Goal: Task Accomplishment & Management: Complete application form

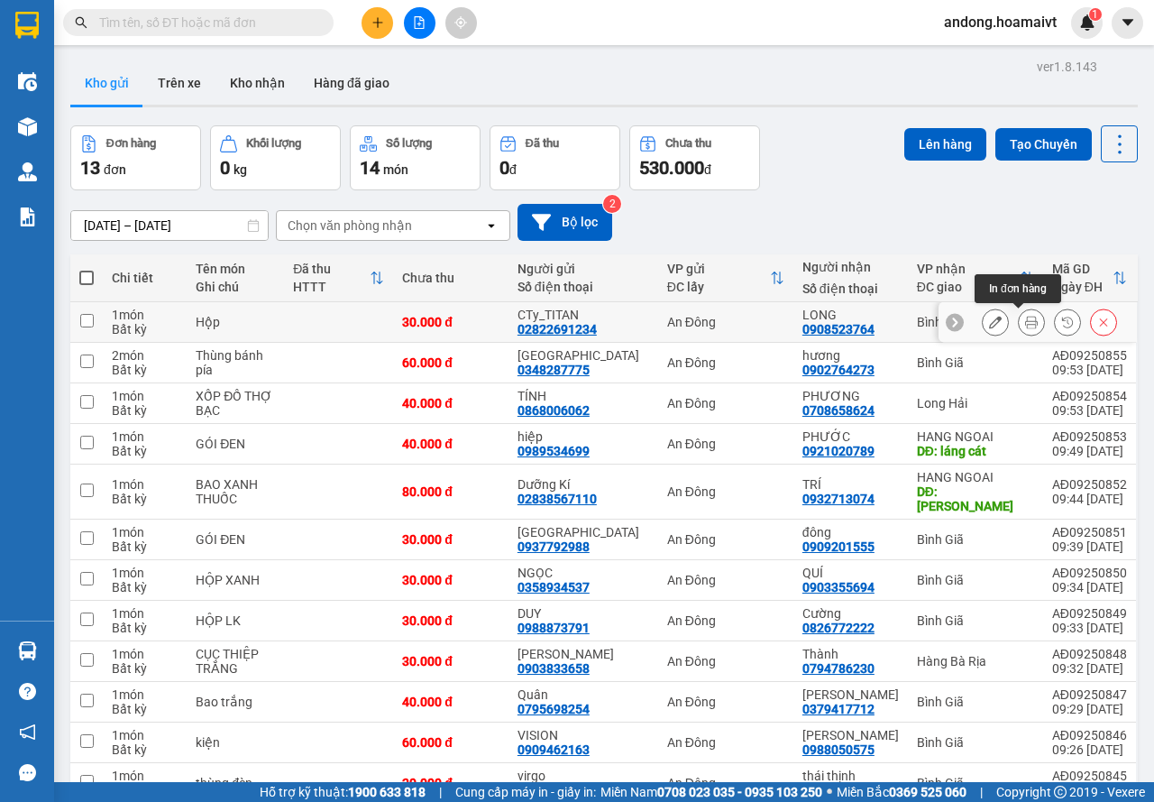
click at [1025, 321] on icon at bounding box center [1031, 322] width 13 height 13
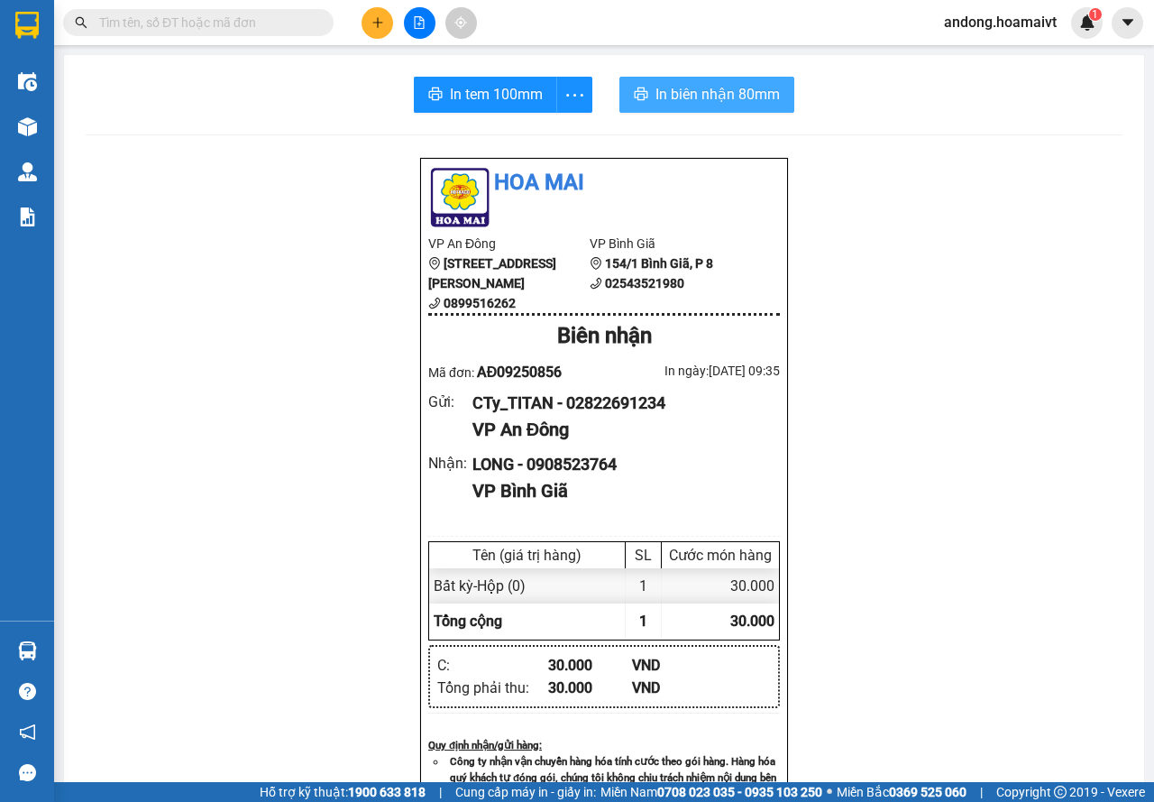
click at [718, 100] on span "In biên nhận 80mm" at bounding box center [717, 94] width 124 height 23
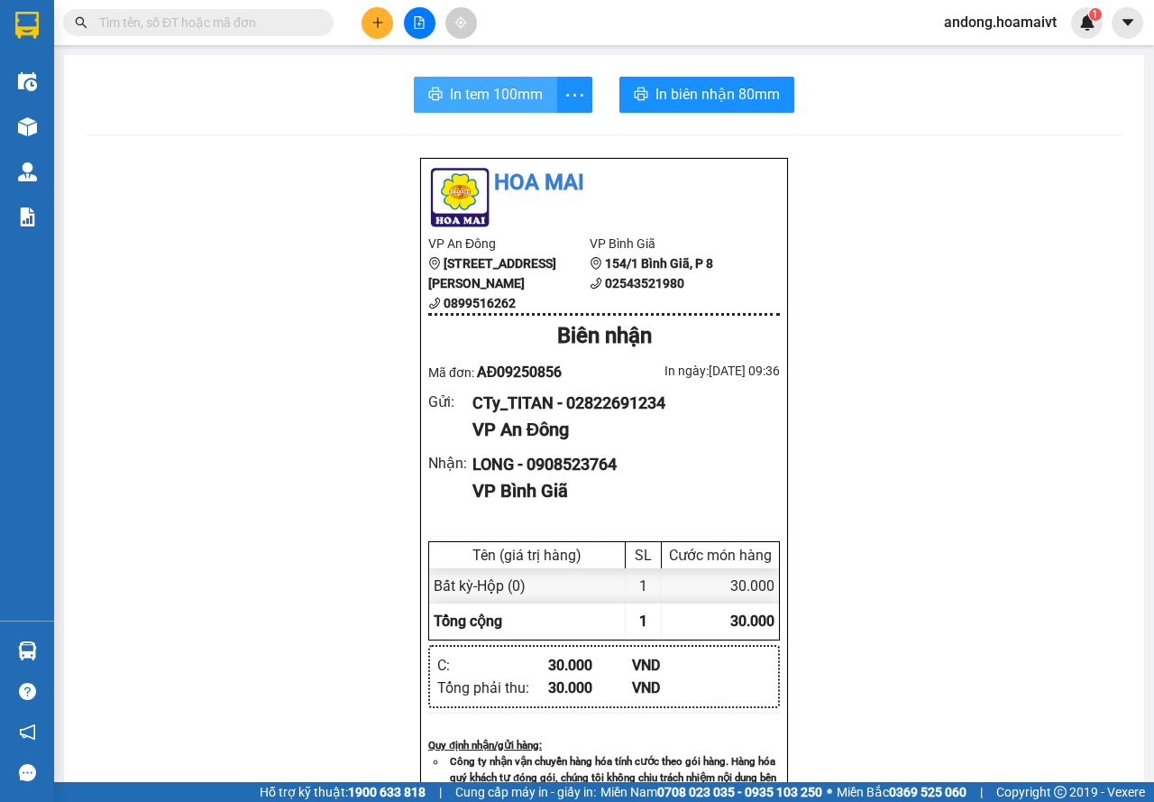
click at [456, 81] on button "In tem 100mm" at bounding box center [485, 95] width 143 height 36
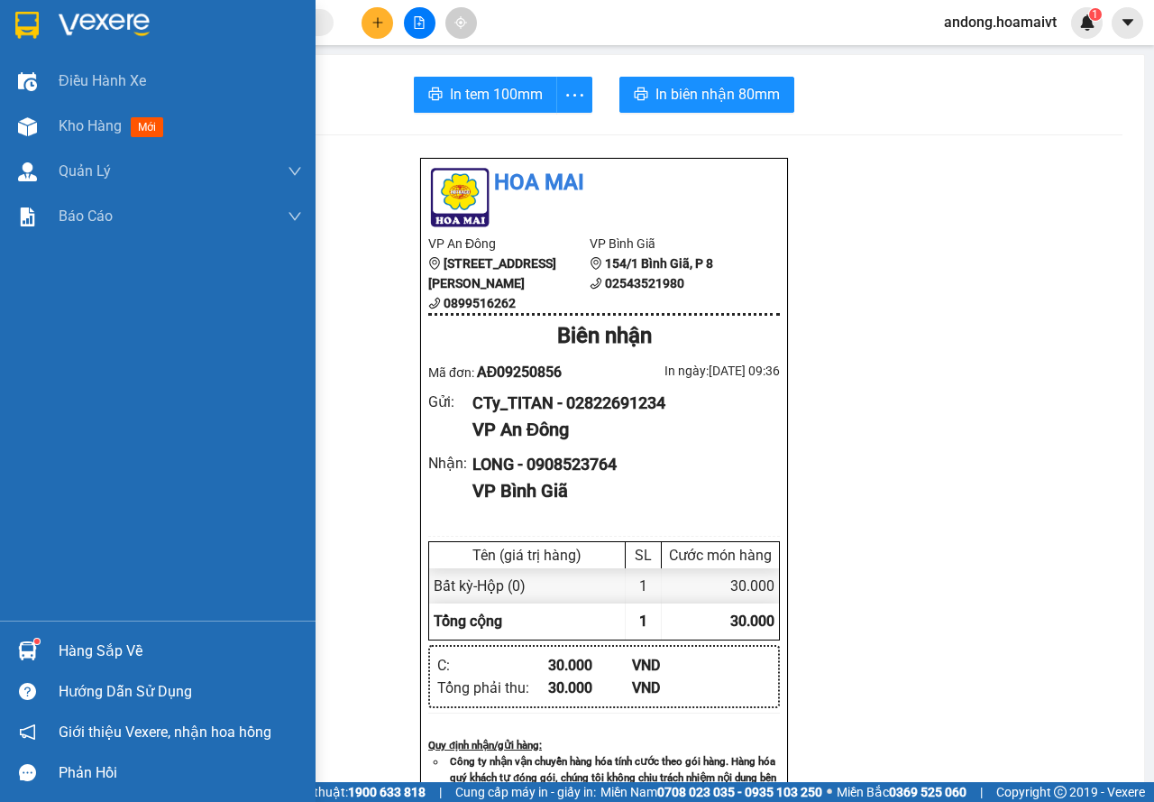
click at [27, 25] on img at bounding box center [26, 25] width 23 height 27
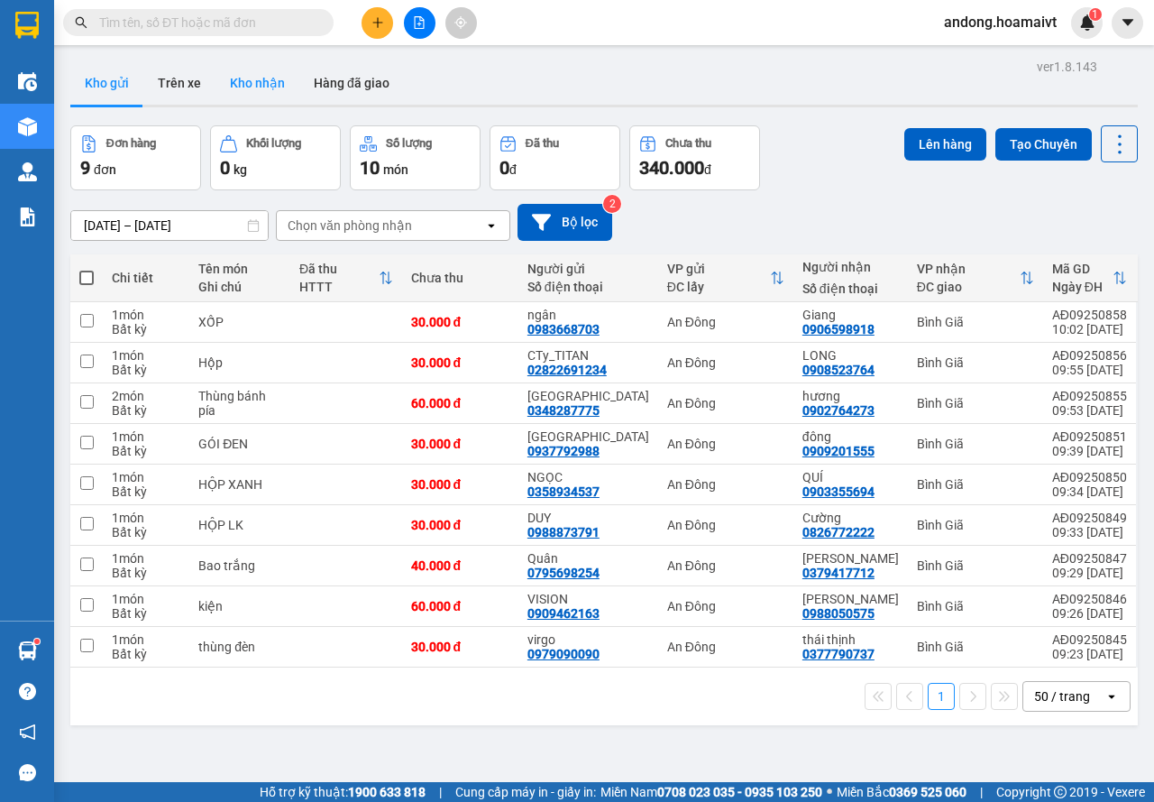
click at [271, 75] on button "Kho nhận" at bounding box center [257, 82] width 84 height 43
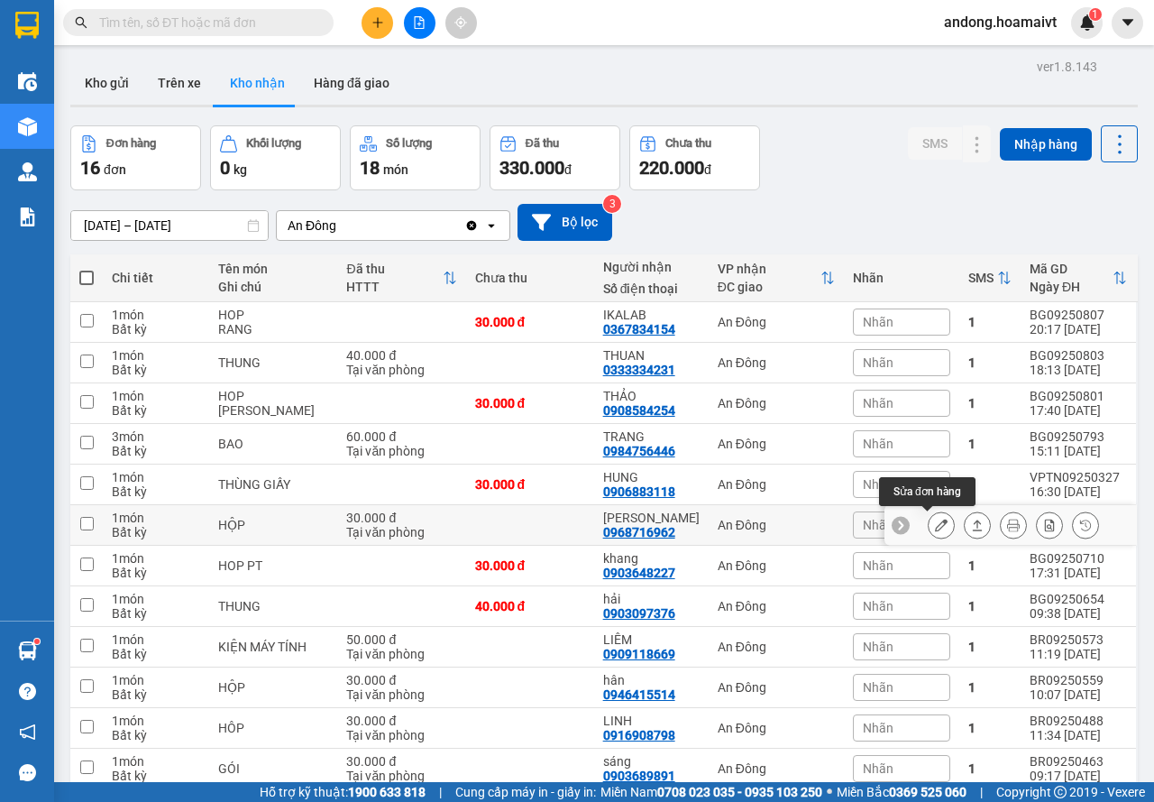
click at [935, 518] on icon at bounding box center [941, 524] width 13 height 13
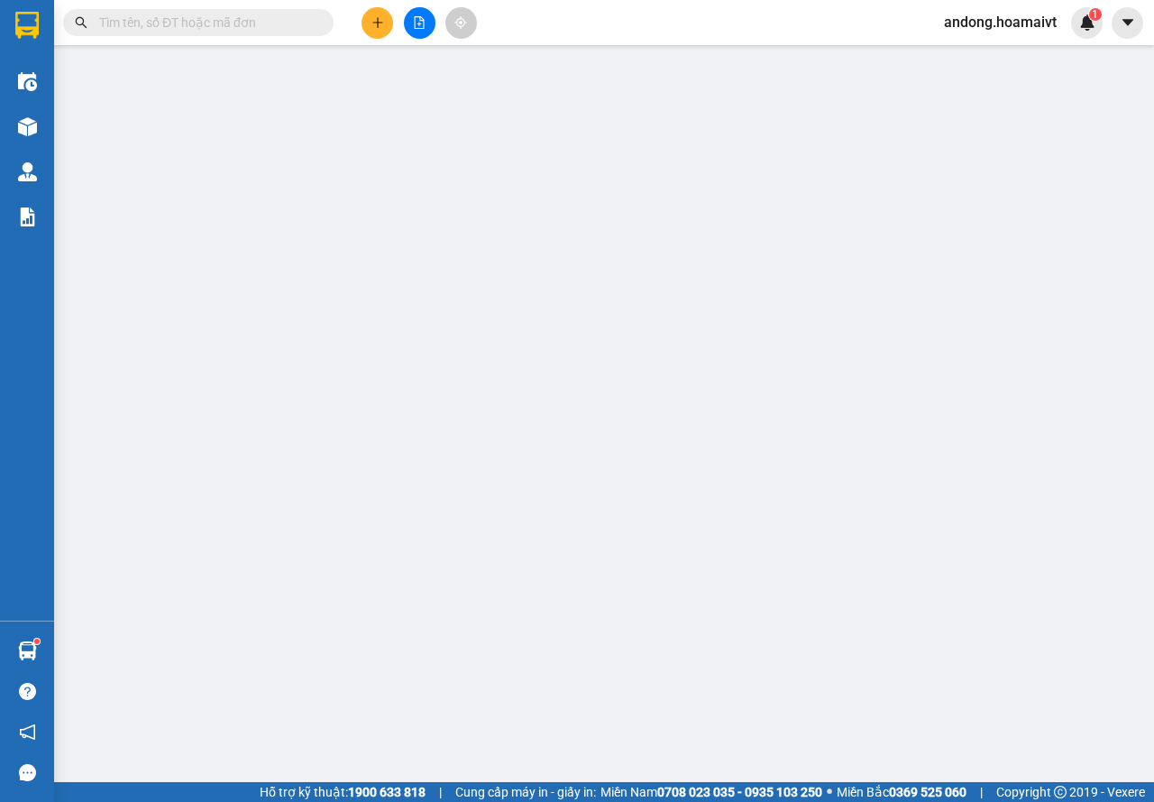
type input "0357412339"
type input "ĐỨC"
type input "077095001463"
type input "0968716962"
type input "[PERSON_NAME]"
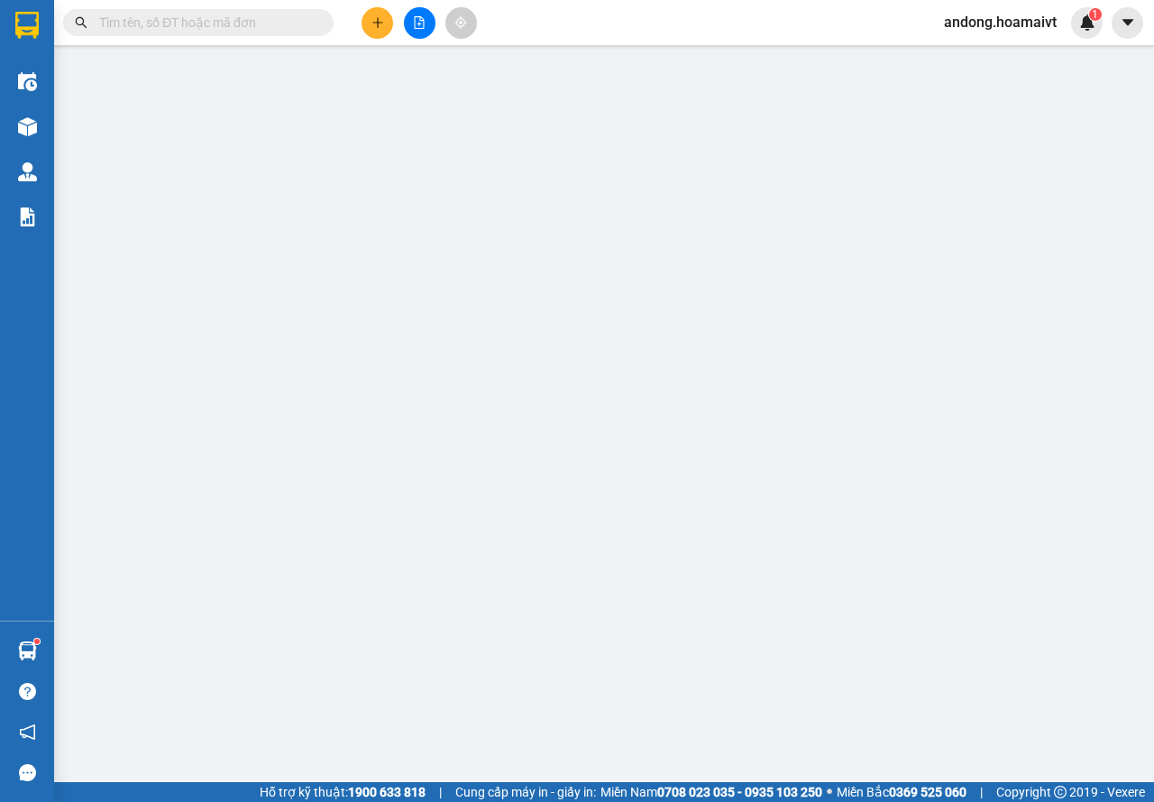
type input "083088016483"
type input "30.000"
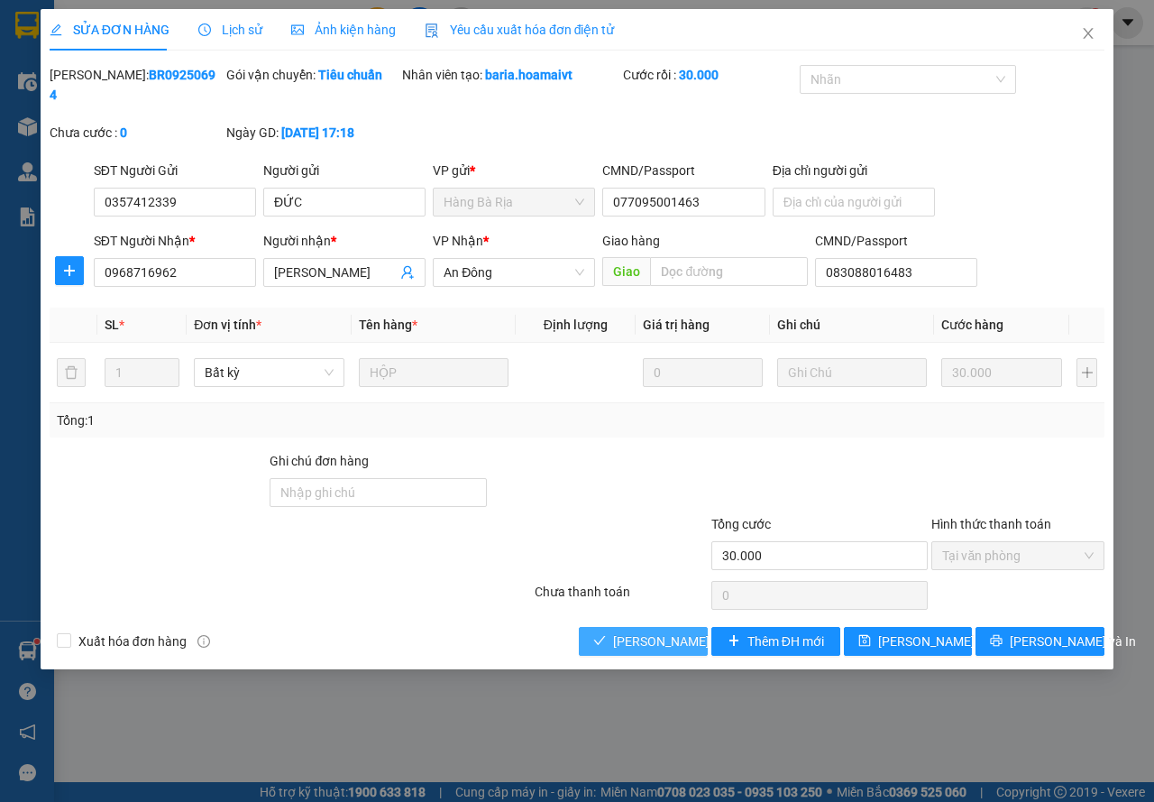
click at [692, 631] on span "[PERSON_NAME] và Giao hàng" at bounding box center [699, 641] width 173 height 20
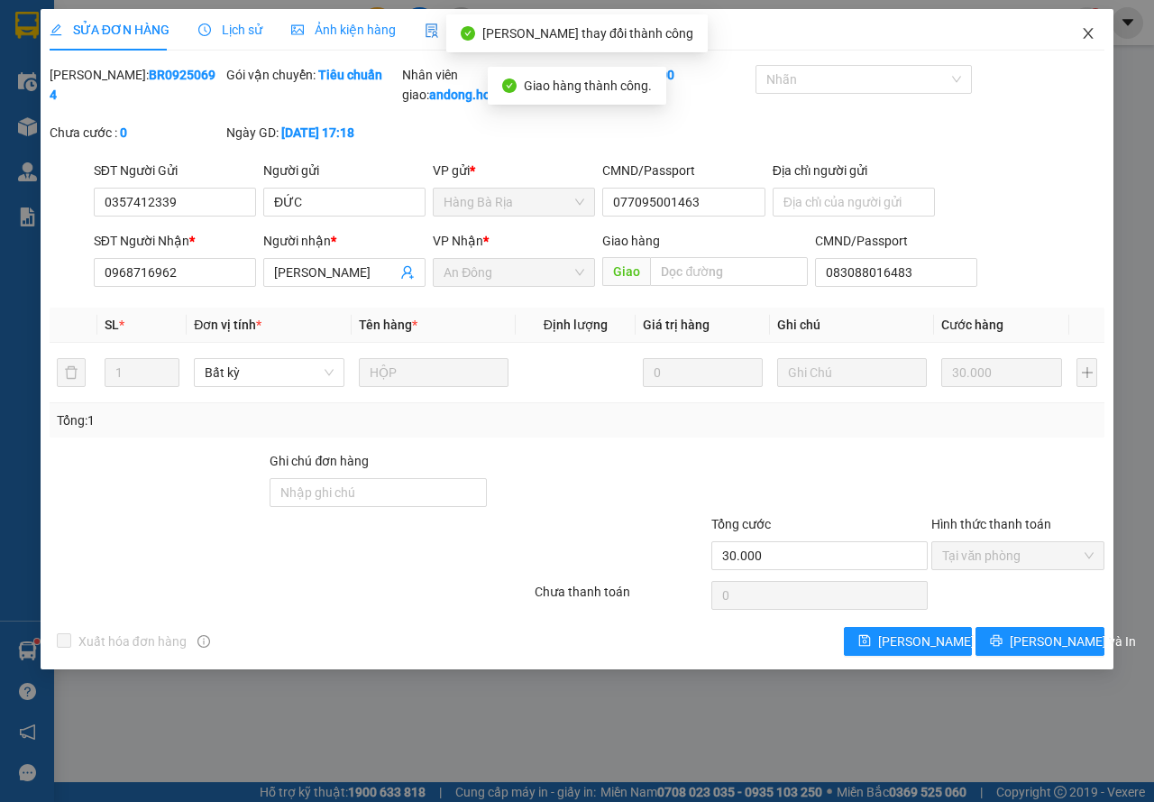
click at [1094, 44] on span "Close" at bounding box center [1088, 34] width 50 height 50
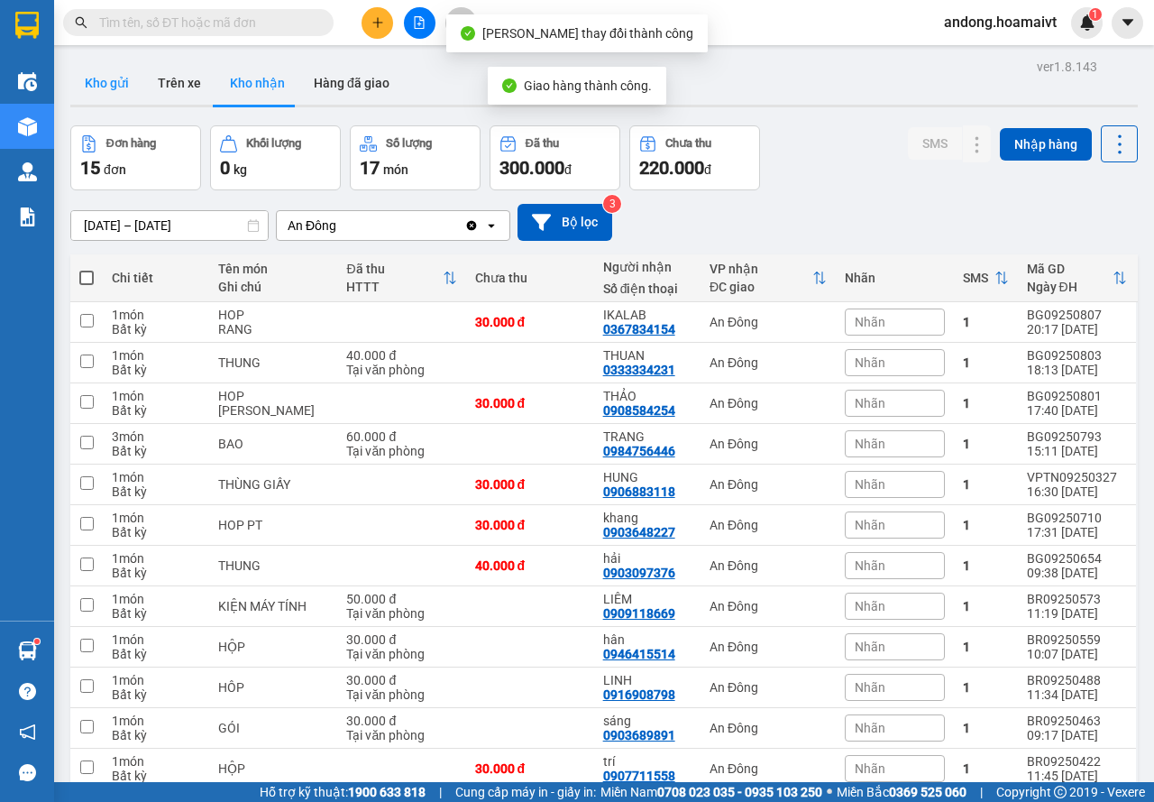
click at [115, 86] on button "Kho gửi" at bounding box center [106, 82] width 73 height 43
